Goal: Check status

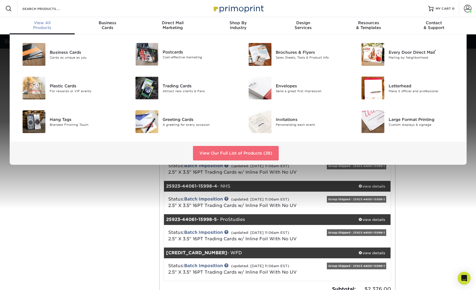
click at [214, 152] on link "View Our Full List of Products (28)" at bounding box center [236, 153] width 86 height 15
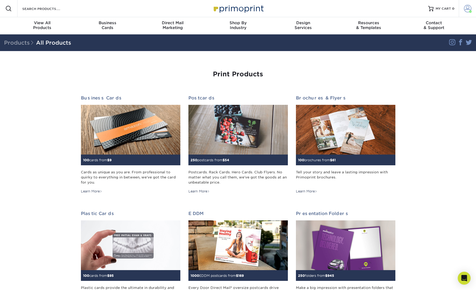
click at [465, 8] on span at bounding box center [468, 9] width 8 height 8
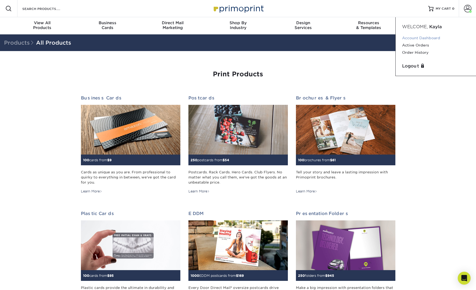
click at [429, 39] on link "Account Dashboard" at bounding box center [435, 37] width 67 height 7
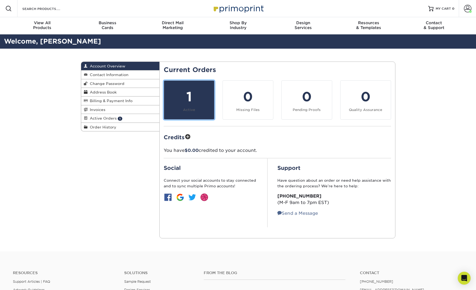
click at [198, 99] on div "1" at bounding box center [189, 96] width 44 height 19
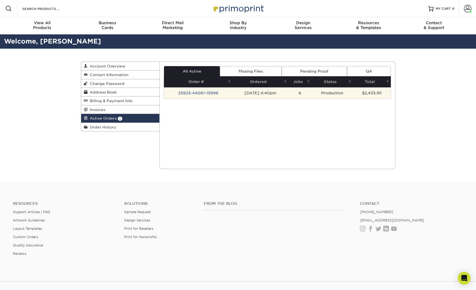
click at [197, 94] on td "25923-44061-15998" at bounding box center [198, 92] width 69 height 11
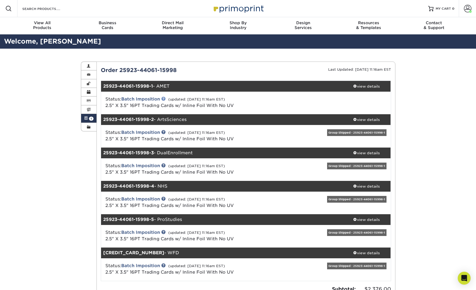
click at [166, 99] on link at bounding box center [163, 98] width 4 height 4
